Goal: Transaction & Acquisition: Purchase product/service

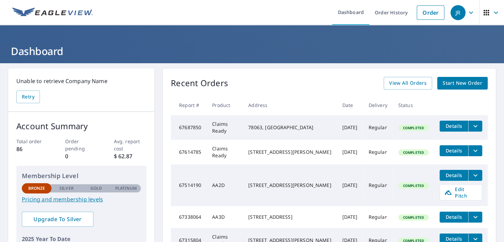
click at [451, 83] on span "Start New Order" at bounding box center [463, 83] width 40 height 9
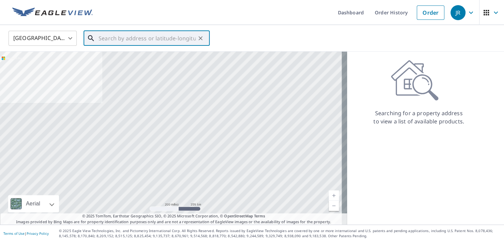
paste input "[STREET_ADDRESS]"
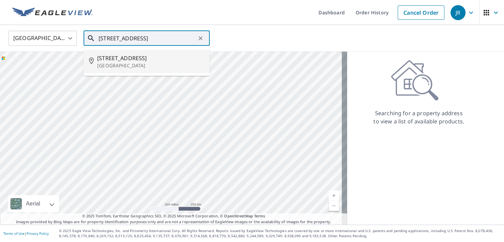
click at [113, 64] on p "[GEOGRAPHIC_DATA]" at bounding box center [150, 65] width 107 height 7
type input "[STREET_ADDRESS][PERSON_NAME]"
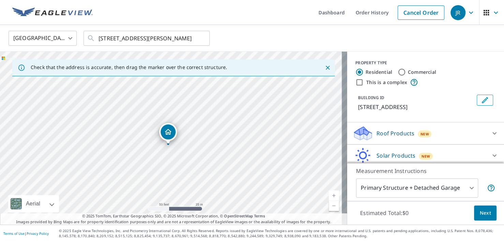
click at [363, 131] on icon at bounding box center [362, 131] width 17 height 9
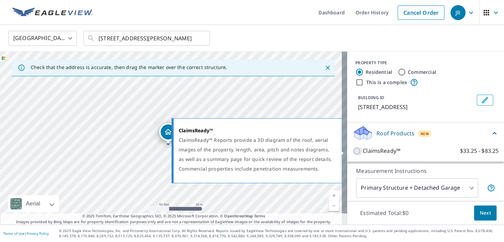
click at [355, 147] on input "ClaimsReady™ $33.25 - $83.25" at bounding box center [358, 151] width 10 height 8
checkbox input "true"
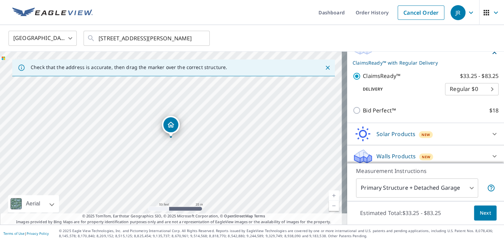
scroll to position [89, 0]
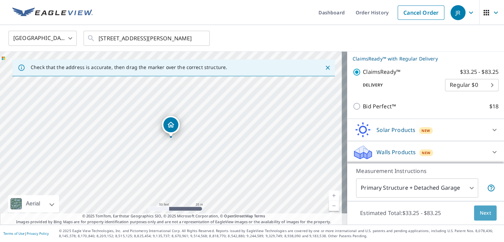
click at [480, 212] on span "Next" at bounding box center [486, 212] width 12 height 9
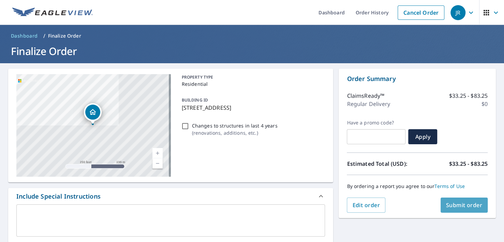
click at [449, 205] on span "Submit order" at bounding box center [464, 205] width 37 height 8
